Goal: Task Accomplishment & Management: Manage account settings

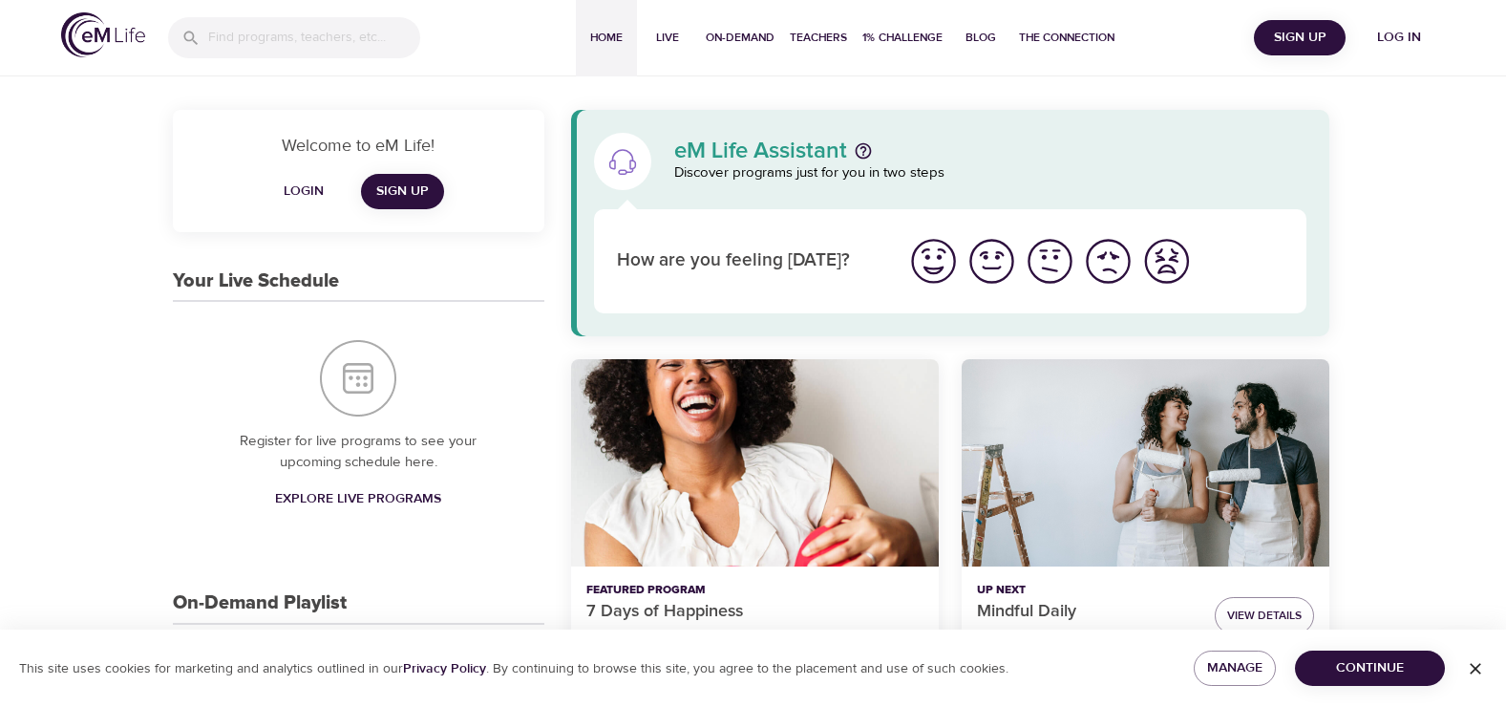
click at [289, 185] on span "Login" at bounding box center [304, 192] width 46 height 24
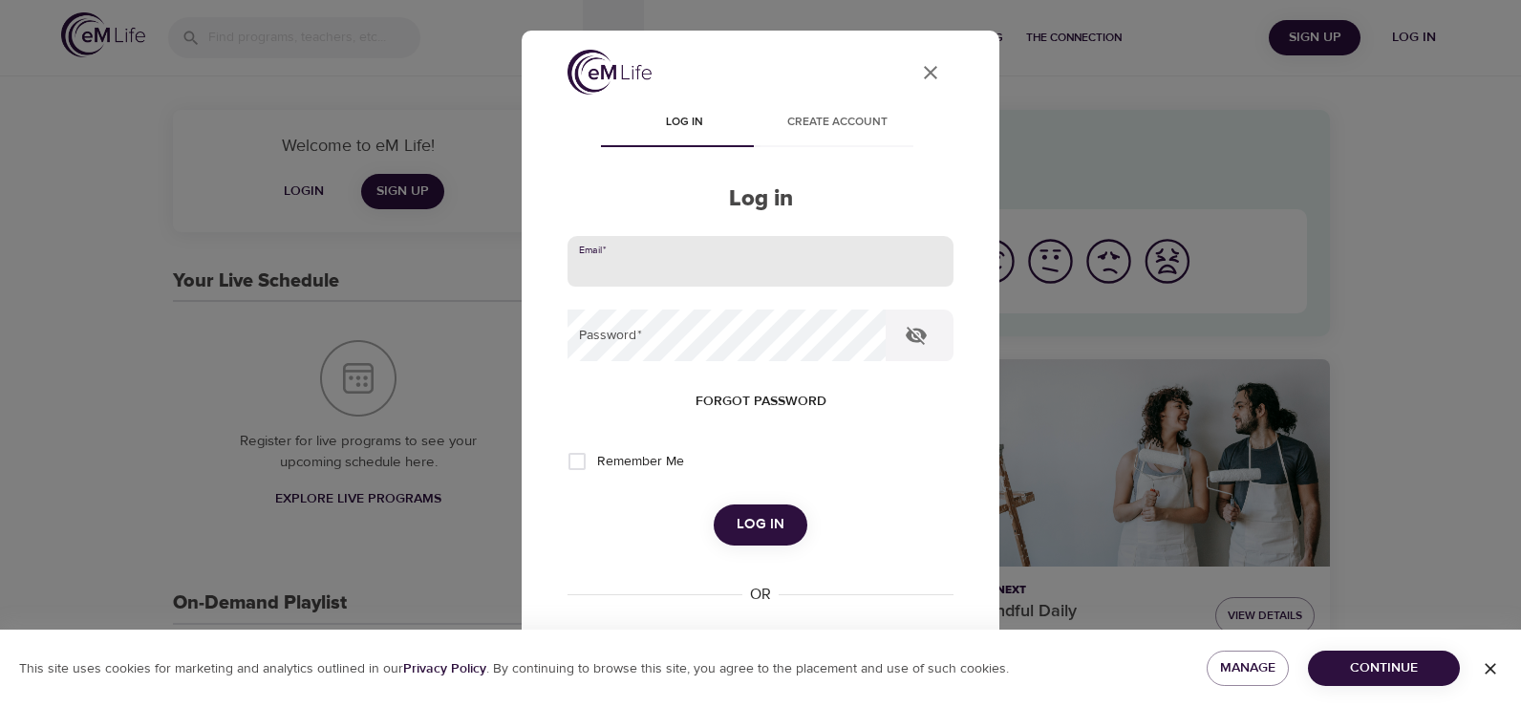
click at [610, 267] on input "email" at bounding box center [760, 262] width 386 height 52
type input "[EMAIL_ADDRESS][DOMAIN_NAME]"
click at [714, 504] on button "Log in" at bounding box center [761, 524] width 94 height 40
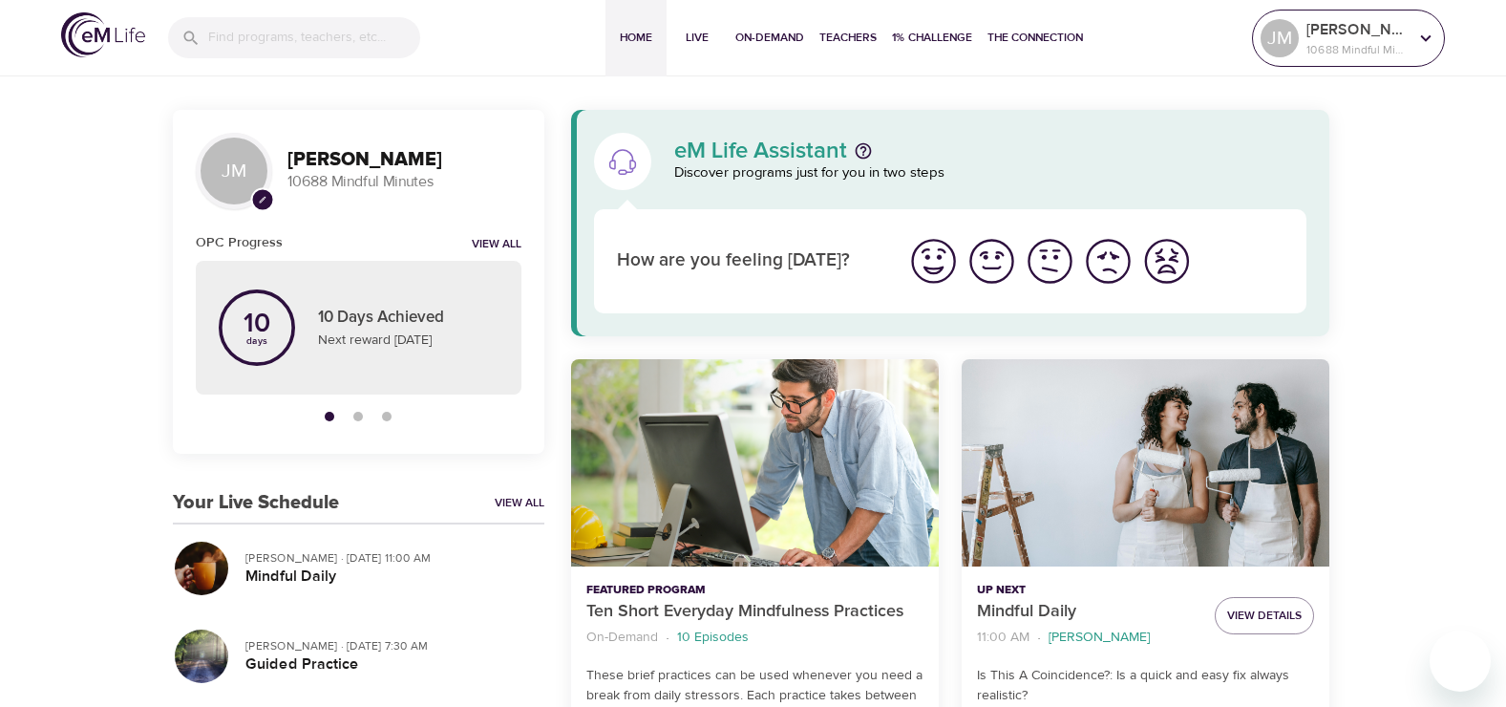
click at [1431, 38] on icon at bounding box center [1426, 38] width 21 height 21
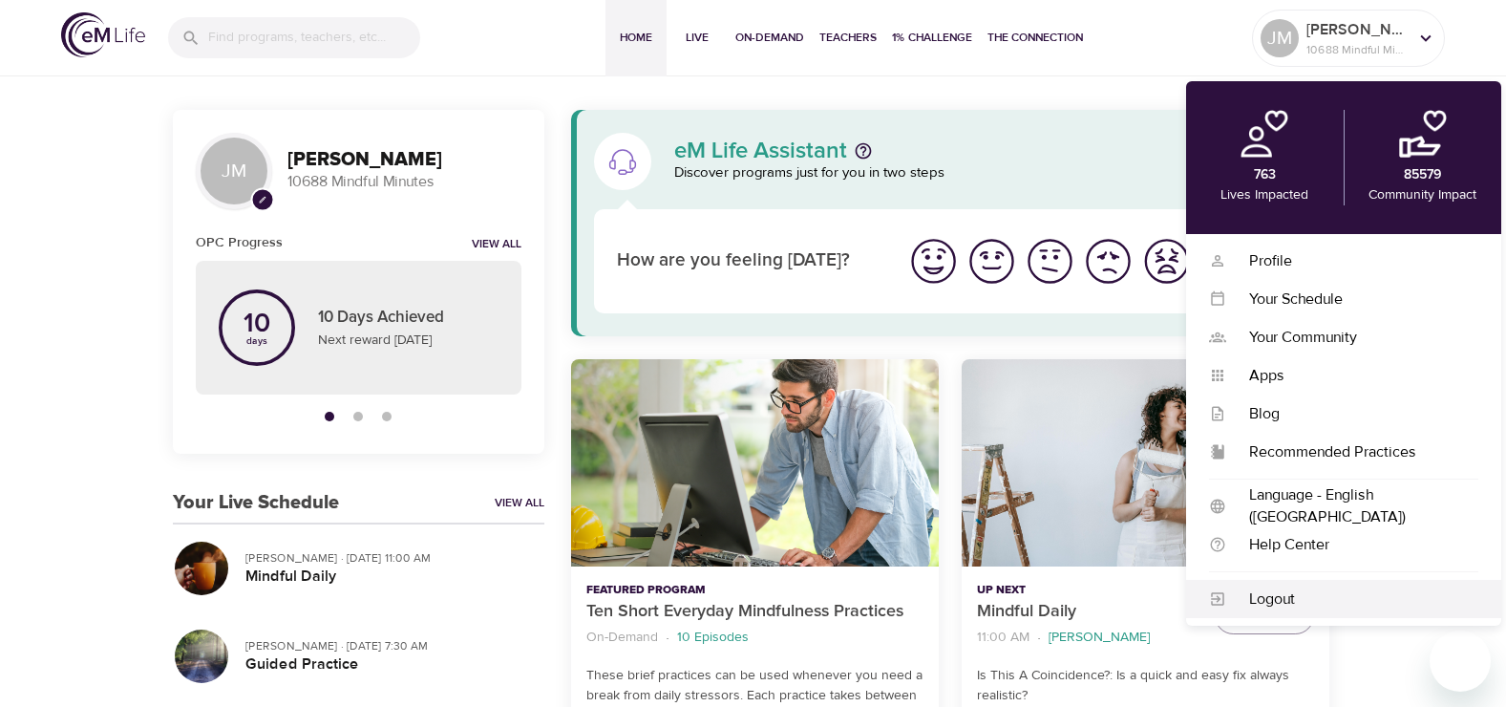
click at [1292, 597] on div "Logout" at bounding box center [1353, 599] width 252 height 22
